Goal: Information Seeking & Learning: Learn about a topic

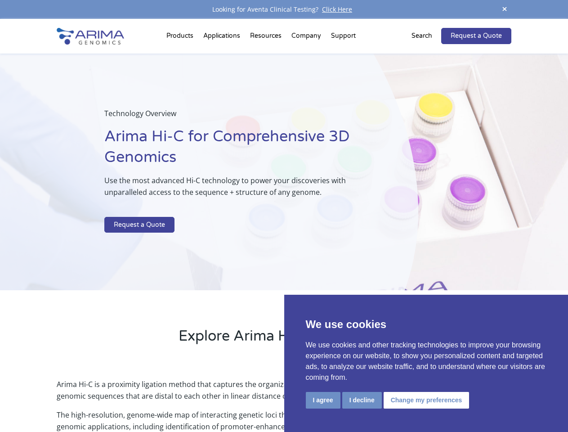
click at [284, 216] on p at bounding box center [238, 211] width 268 height 12
click at [323, 400] on button "I agree" at bounding box center [323, 400] width 35 height 17
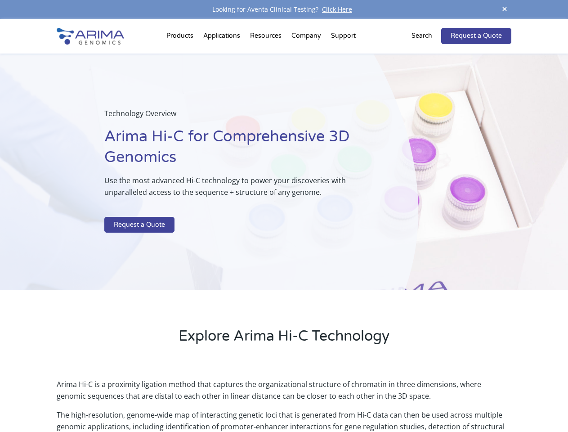
click at [361, 400] on p "Arima Hi-C is a proximity ligation method that captures the organizational stru…" at bounding box center [284, 393] width 454 height 31
click at [425, 400] on p "Arima Hi-C is a proximity ligation method that captures the organizational stru…" at bounding box center [284, 393] width 454 height 31
click at [504, 9] on span at bounding box center [504, 10] width 13 height 12
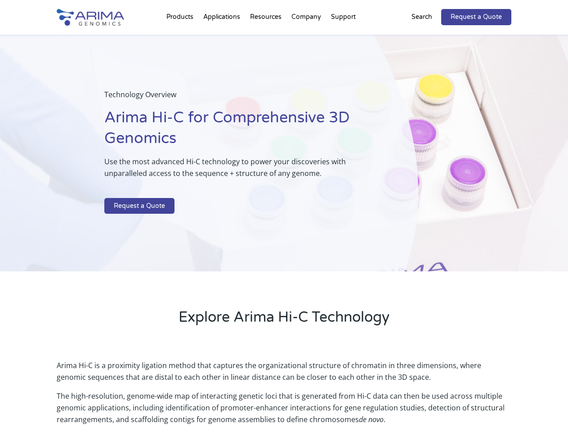
click at [284, 225] on div "Technology Overview Arima Hi-C for Comprehensive 3D Genomics Use the most advan…" at bounding box center [209, 153] width 418 height 237
click at [181, 38] on div "Technology Overview Arima Hi-C for Comprehensive 3D Genomics Use the most advan…" at bounding box center [209, 153] width 418 height 237
click at [267, 38] on div "Technology Overview Arima Hi-C for Comprehensive 3D Genomics Use the most advan…" at bounding box center [209, 153] width 418 height 237
click at [307, 38] on div "Technology Overview Arima Hi-C for Comprehensive 3D Genomics Use the most advan…" at bounding box center [209, 153] width 418 height 237
click at [343, 38] on div "Technology Overview Arima Hi-C for Comprehensive 3D Genomics Use the most advan…" at bounding box center [209, 153] width 418 height 237
